Goal: Task Accomplishment & Management: Manage account settings

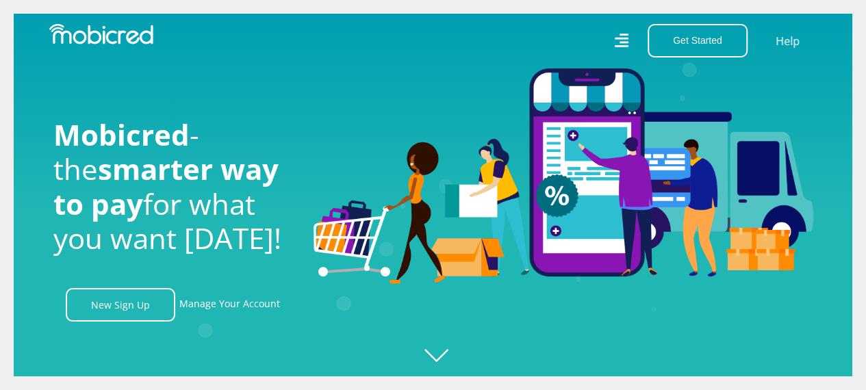
scroll to position [0, 1755]
click at [241, 304] on link "Manage Your Account" at bounding box center [229, 305] width 101 height 34
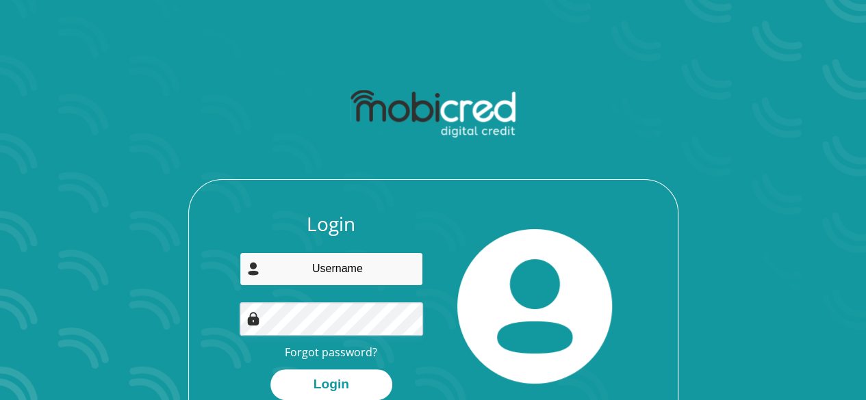
click at [394, 258] on input "email" at bounding box center [330, 269] width 183 height 34
type input "Siyolisefumba58@gmail.com"
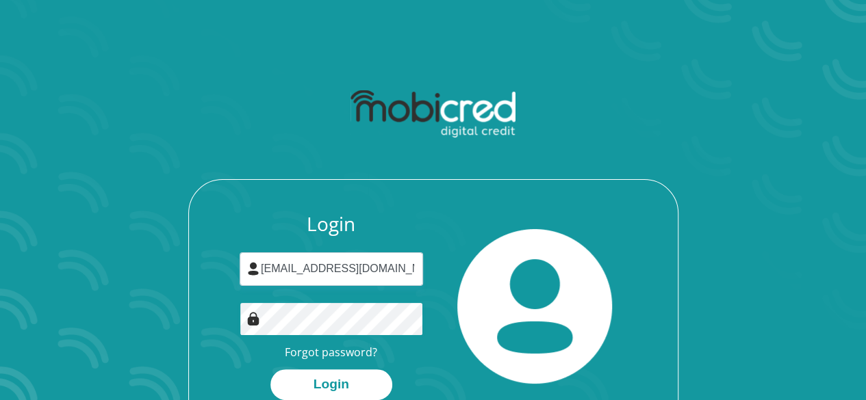
click at [270, 369] on button "Login" at bounding box center [331, 384] width 122 height 31
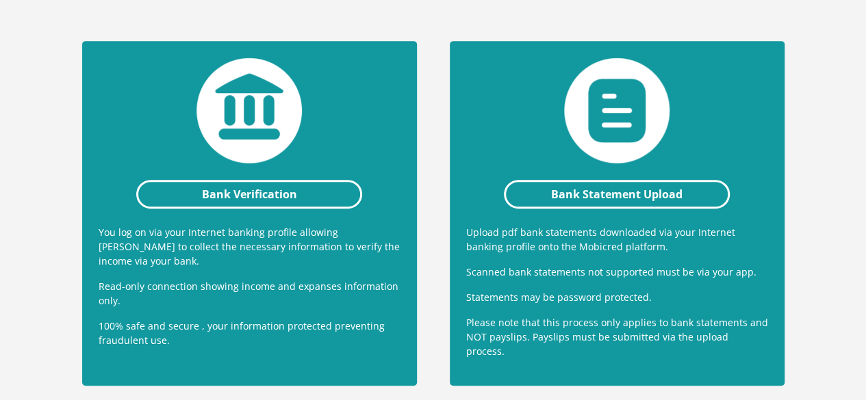
scroll to position [327, 0]
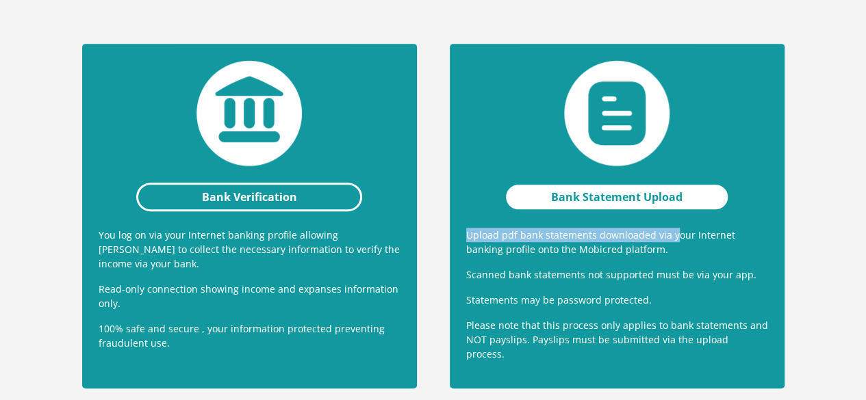
drag, startPoint x: 672, startPoint y: 185, endPoint x: 663, endPoint y: 151, distance: 35.4
click at [663, 151] on div "Bank Statement Upload Upload pdf bank statements downloaded via your Internet b…" at bounding box center [617, 216] width 335 height 345
click at [663, 183] on link "Bank Statement Upload" at bounding box center [617, 197] width 226 height 29
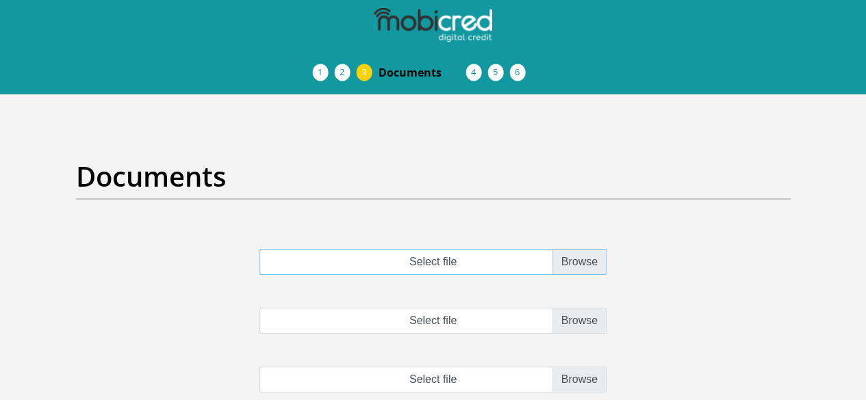
click at [565, 249] on input "Select file" at bounding box center [432, 262] width 347 height 26
type input "C:\fakepath\current statement.pdf"
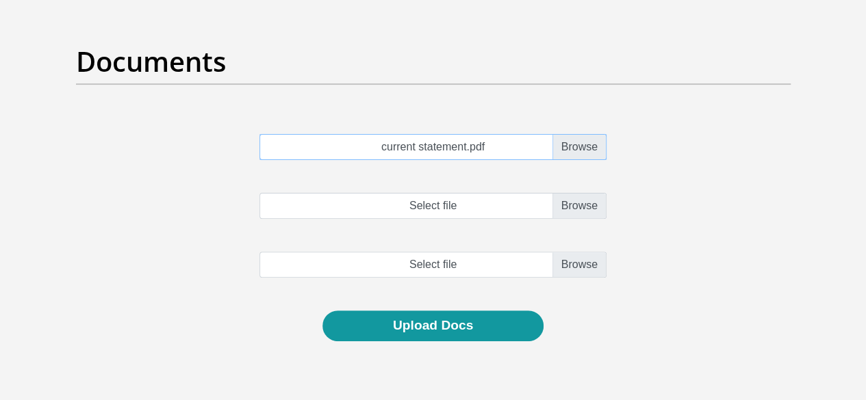
scroll to position [118, 0]
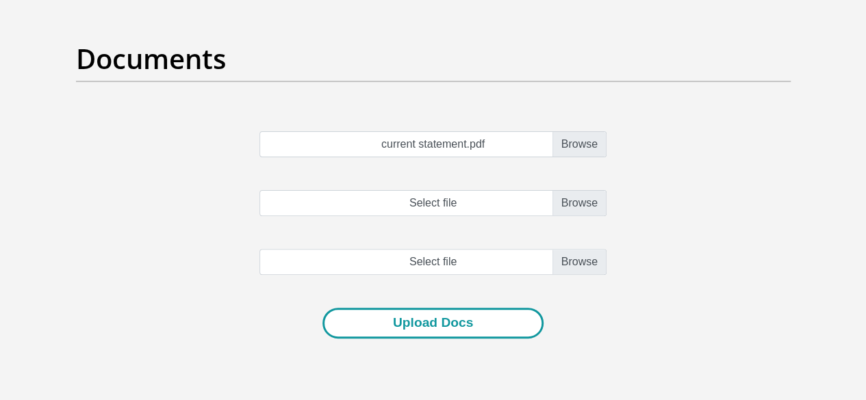
click at [510, 308] on button "Upload Docs" at bounding box center [432, 323] width 221 height 31
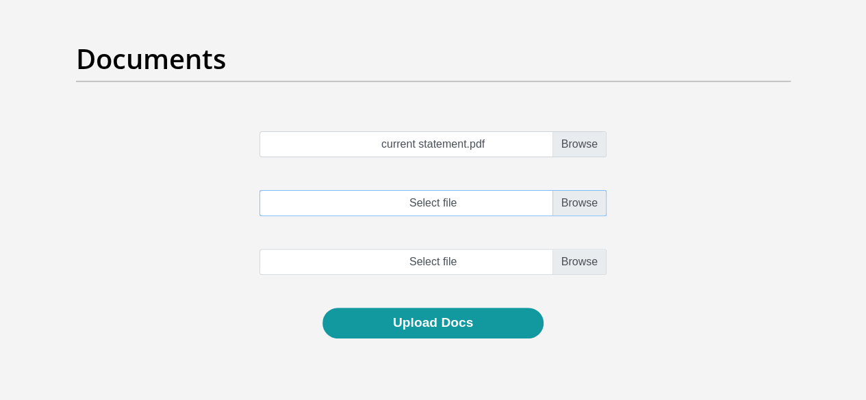
click at [587, 190] on input "Select file" at bounding box center [432, 203] width 347 height 26
type input "C:\fakepath\September 2025.pdf"
click at [592, 249] on input "file" at bounding box center [432, 262] width 347 height 26
type input "C:\fakepath\August 2025.pdf"
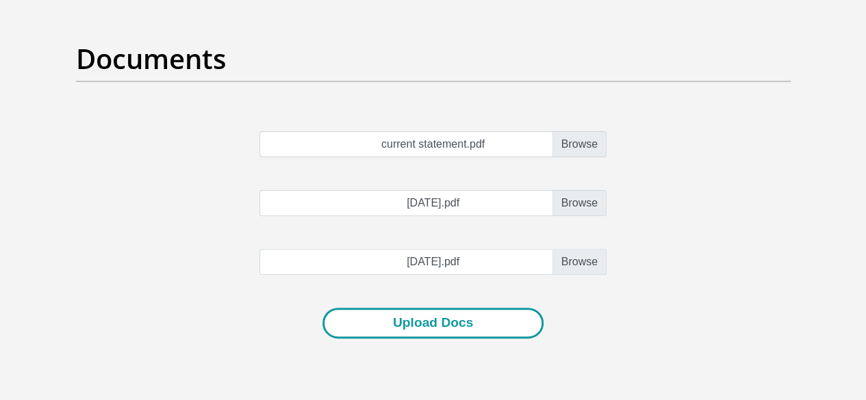
click at [393, 308] on button "Upload Docs" at bounding box center [432, 323] width 221 height 31
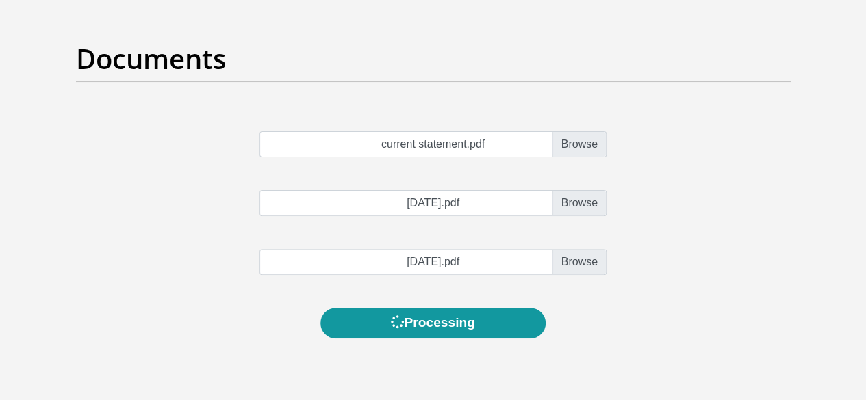
scroll to position [0, 0]
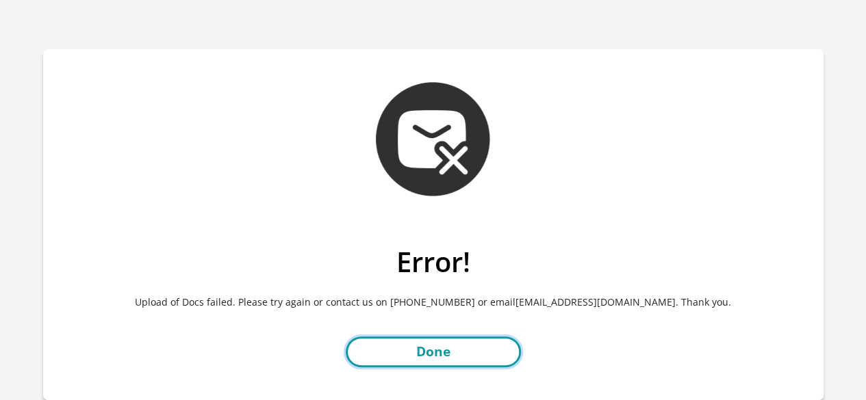
click at [457, 361] on link "Done" at bounding box center [433, 352] width 175 height 31
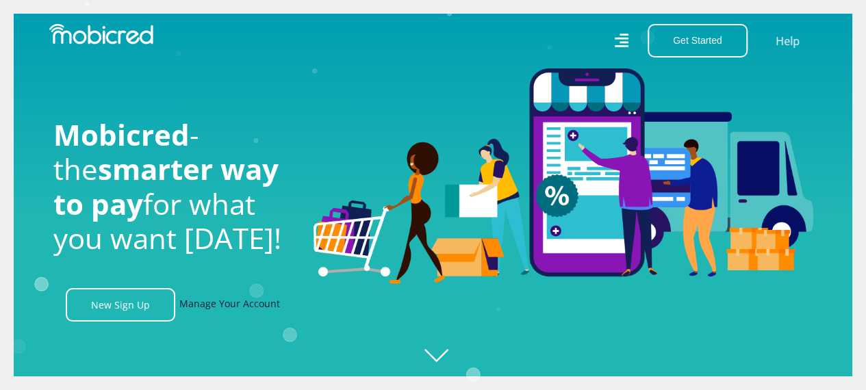
click at [240, 299] on link "Manage Your Account" at bounding box center [229, 305] width 101 height 34
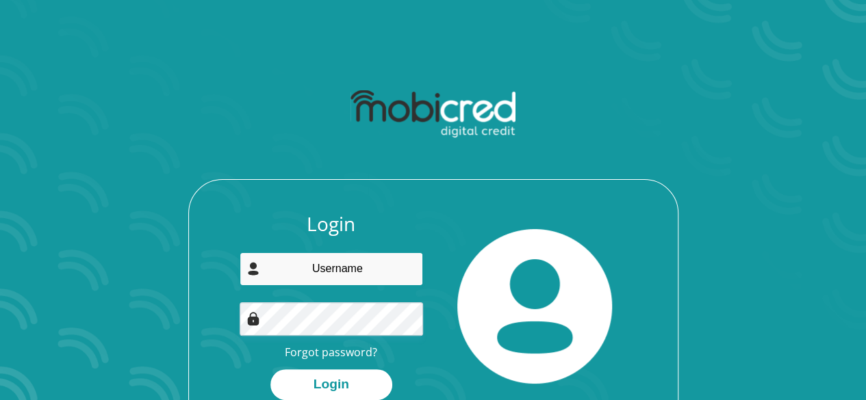
click at [376, 269] on input "email" at bounding box center [330, 269] width 183 height 34
type input "[EMAIL_ADDRESS][DOMAIN_NAME]"
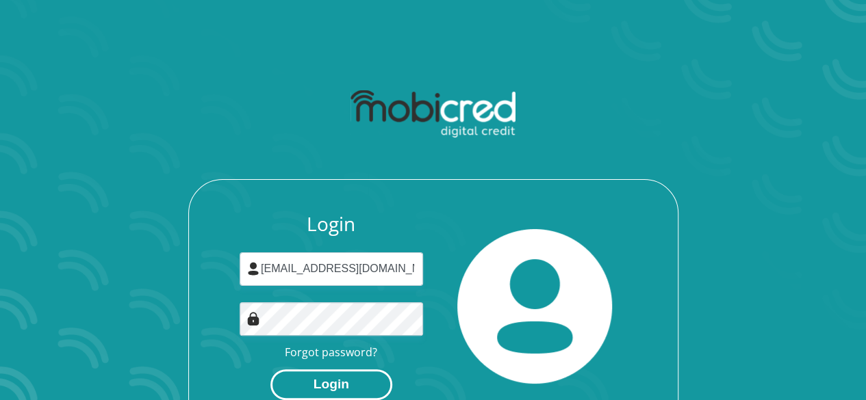
click at [334, 387] on button "Login" at bounding box center [331, 384] width 122 height 31
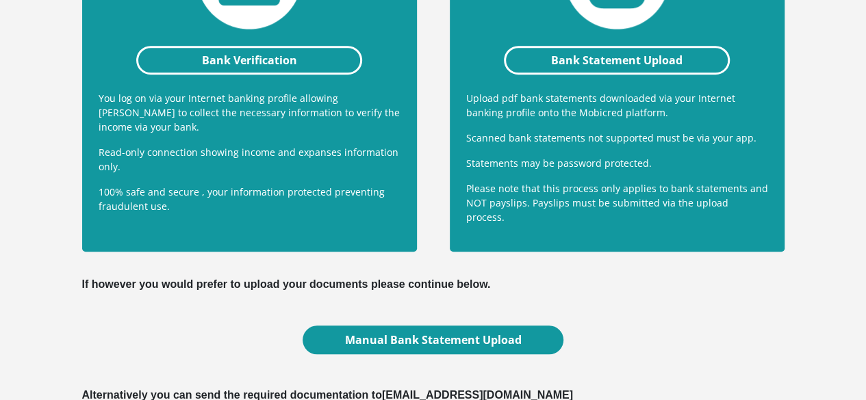
scroll to position [467, 0]
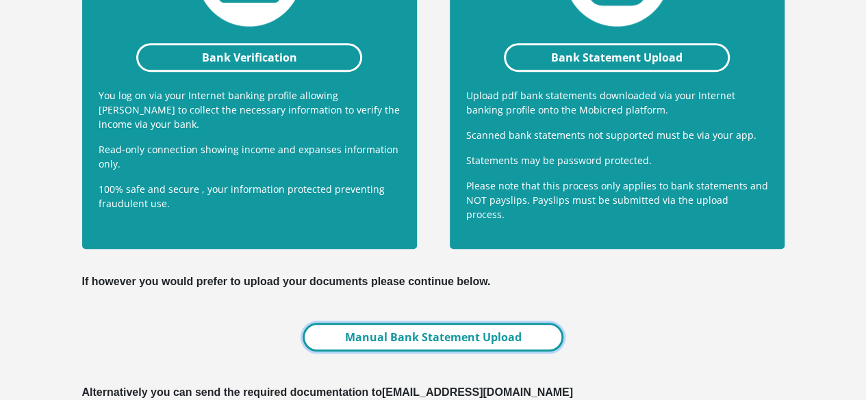
click at [515, 323] on link "Manual Bank Statement Upload" at bounding box center [432, 337] width 260 height 29
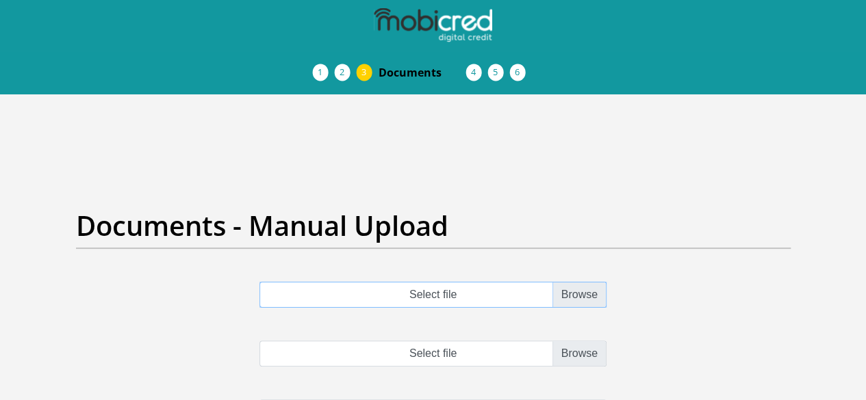
click at [573, 282] on input "Select file" at bounding box center [432, 295] width 347 height 26
type input "C:\fakepath\current statement.pdf"
click at [573, 341] on input "Select file" at bounding box center [432, 354] width 347 height 26
type input "C:\fakepath\September 2025.pdf"
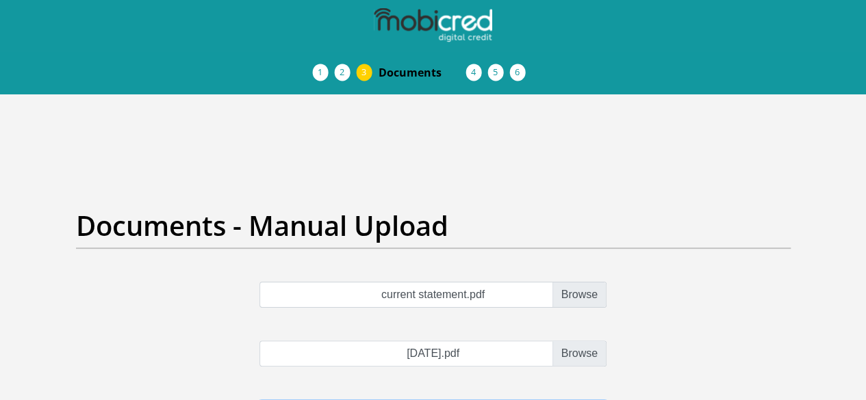
type input "C:\fakepath\August 2025.pdf"
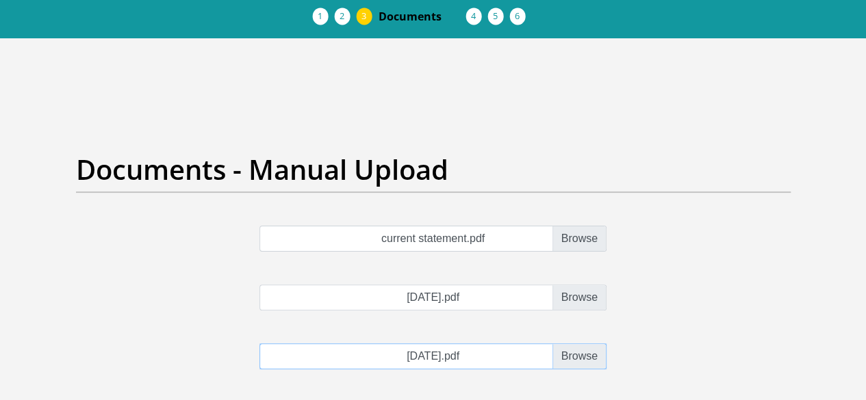
scroll to position [58, 0]
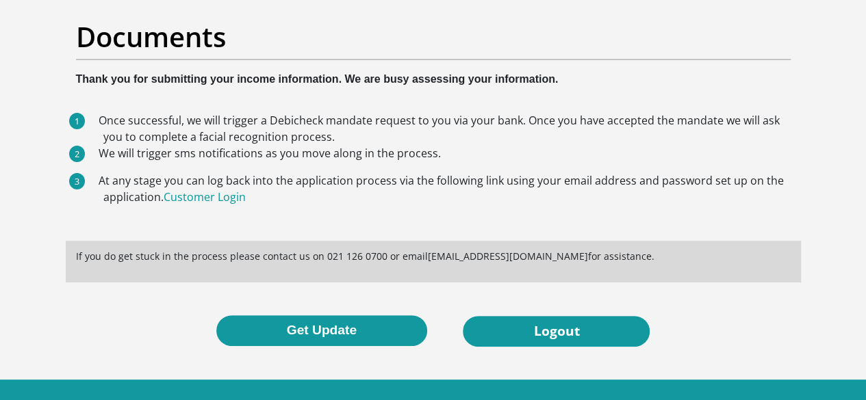
scroll to position [105, 0]
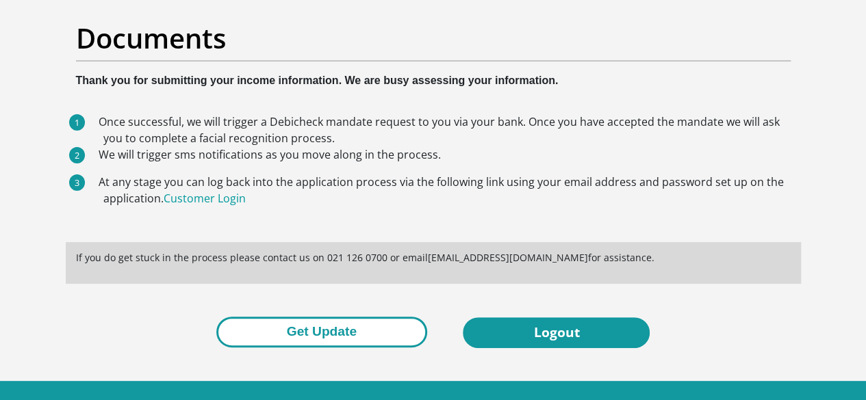
click at [330, 317] on button "Get Update" at bounding box center [321, 332] width 211 height 31
